Goal: Task Accomplishment & Management: Use online tool/utility

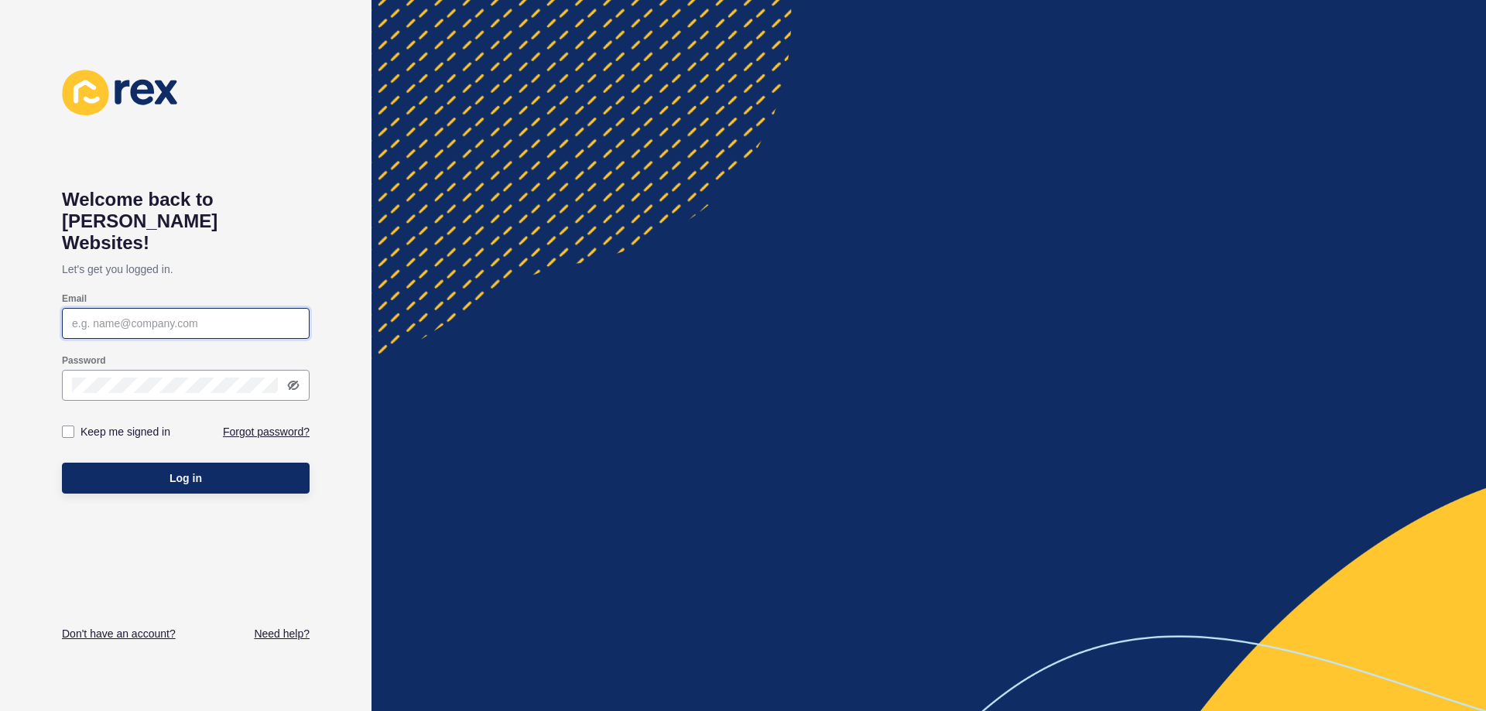
click at [158, 316] on input "Email" at bounding box center [186, 323] width 228 height 15
type input "[EMAIL_ADDRESS][DOMAIN_NAME]"
click at [290, 379] on icon at bounding box center [293, 385] width 12 height 12
click at [65, 426] on label at bounding box center [68, 432] width 12 height 12
click at [65, 427] on input "Keep me signed in" at bounding box center [70, 432] width 10 height 10
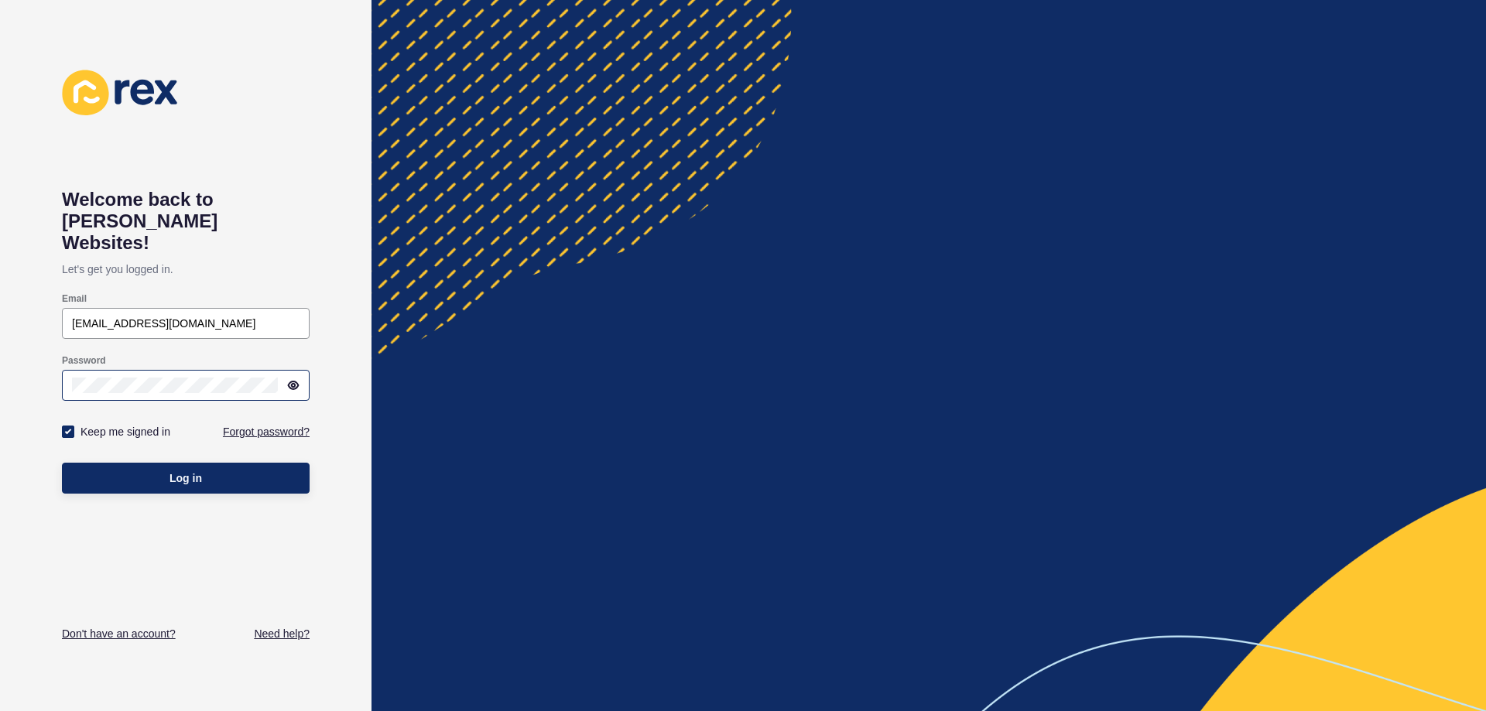
checkbox input "true"
click at [169, 463] on button "Log in" at bounding box center [186, 478] width 248 height 31
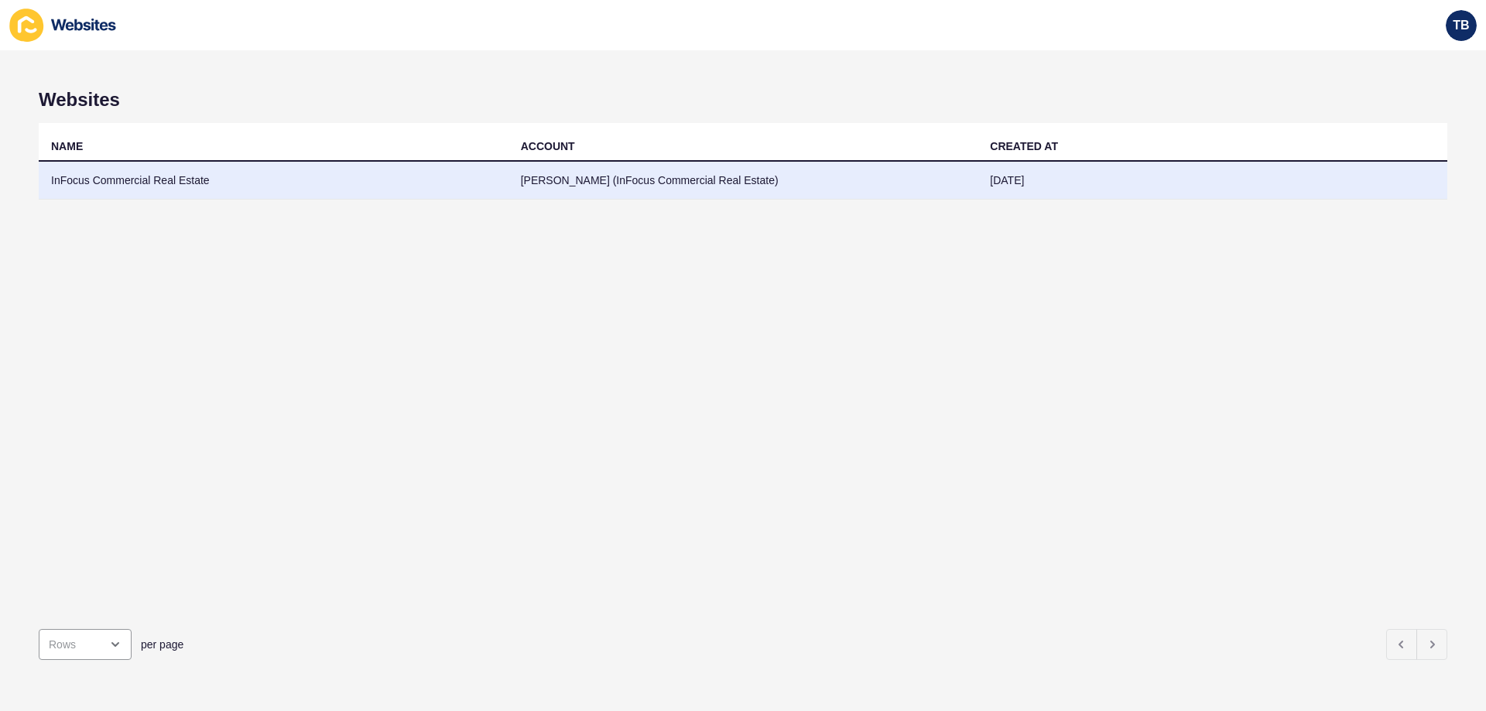
click at [243, 182] on td "InFocus Commercial Real Estate" at bounding box center [274, 181] width 470 height 38
